Goal: Transaction & Acquisition: Purchase product/service

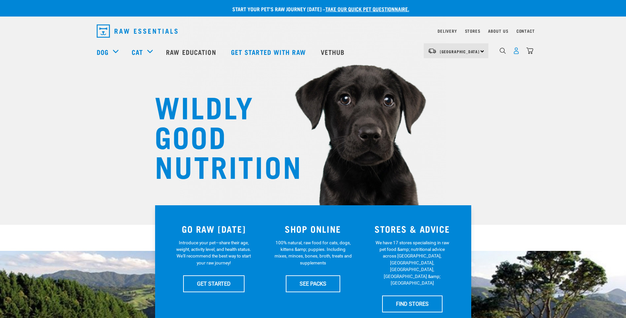
click at [516, 51] on img "dropdown navigation" at bounding box center [516, 50] width 7 height 7
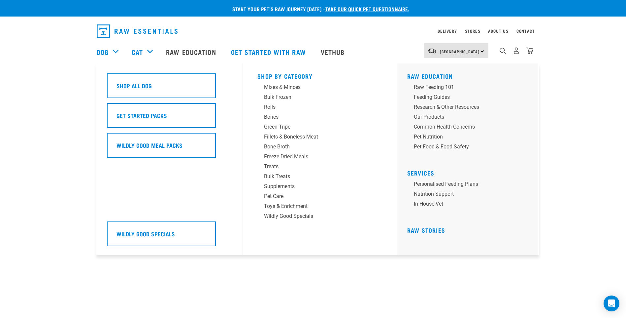
click at [110, 50] on div "Dog" at bounding box center [111, 52] width 28 height 26
click at [277, 88] on div "Mixes & Minces" at bounding box center [315, 87] width 103 height 8
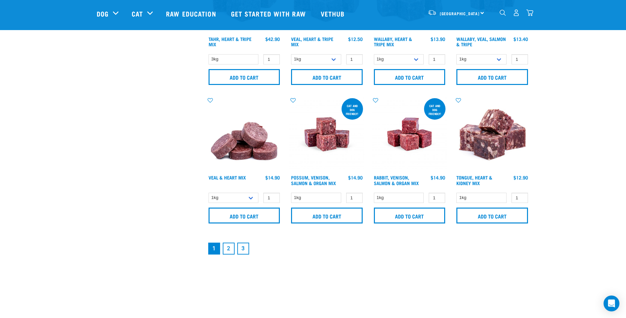
scroll to position [924, 0]
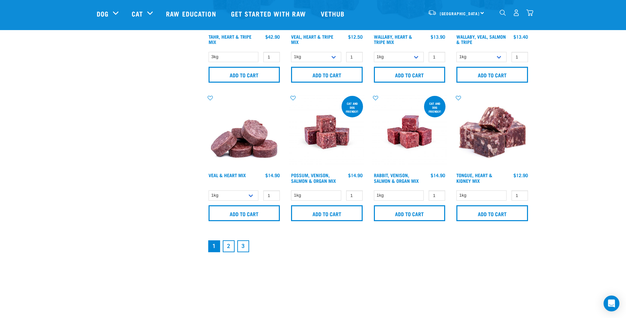
click at [228, 247] on link "2" at bounding box center [229, 246] width 12 height 12
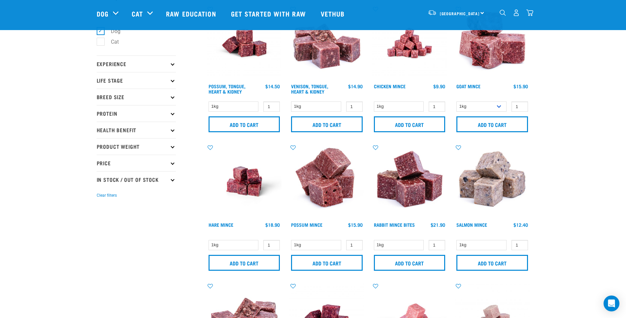
scroll to position [33, 0]
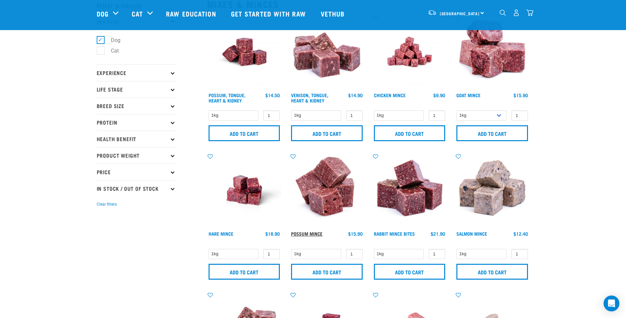
click at [310, 233] on link "Possum Mince" at bounding box center [306, 233] width 31 height 2
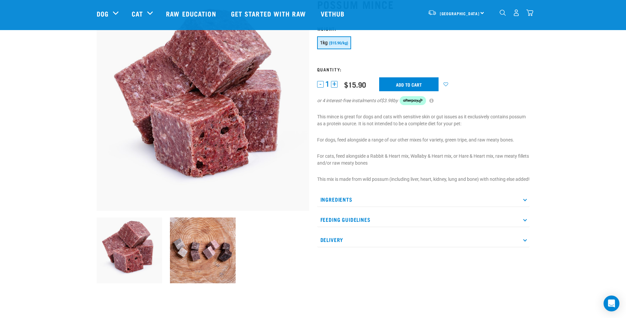
scroll to position [66, 0]
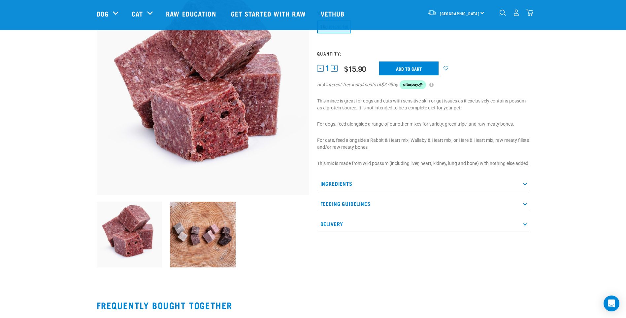
click at [526, 185] on icon at bounding box center [525, 184] width 4 height 4
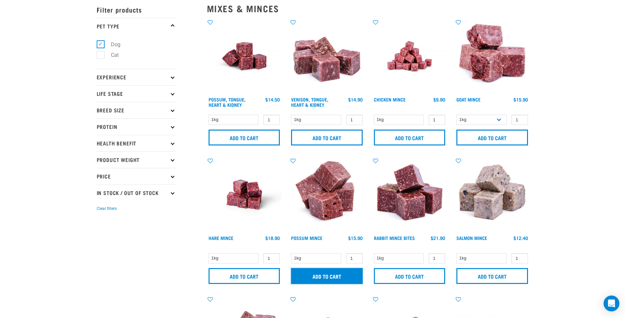
click at [329, 277] on input "Add to cart" at bounding box center [327, 276] width 72 height 16
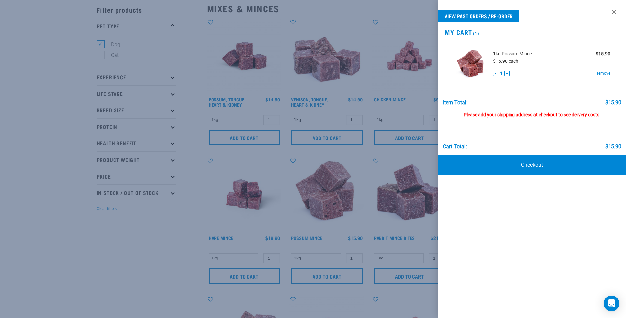
click at [165, 258] on div at bounding box center [313, 159] width 626 height 318
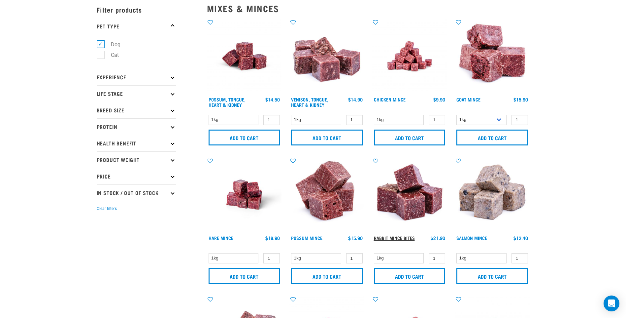
click at [378, 238] on link "Rabbit Mince Bites" at bounding box center [394, 237] width 41 height 2
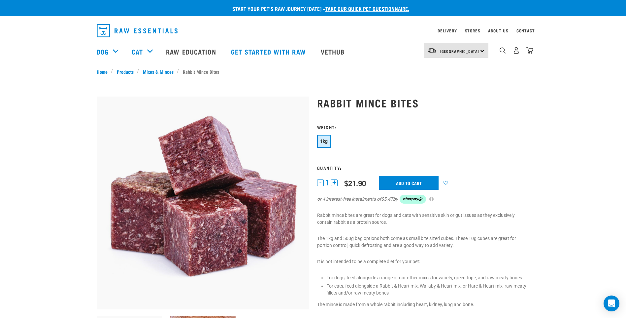
scroll to position [33, 0]
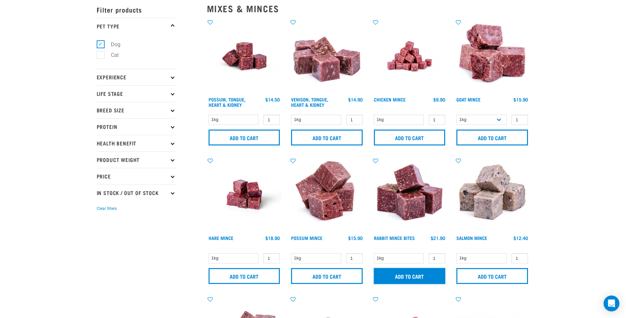
click at [405, 275] on input "Add to cart" at bounding box center [410, 276] width 72 height 16
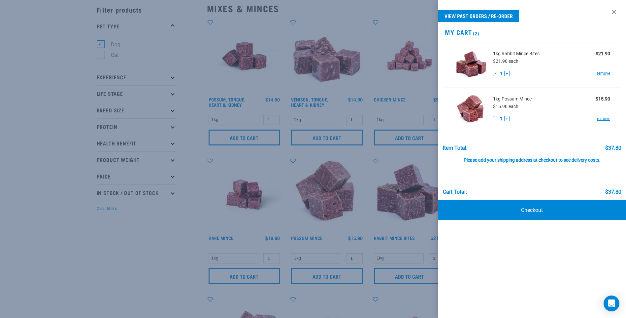
click at [78, 236] on div at bounding box center [313, 159] width 626 height 318
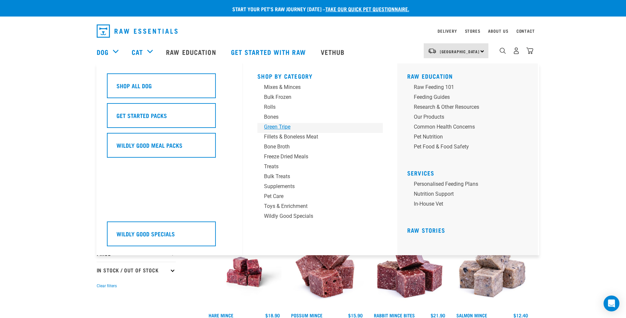
click at [269, 125] on div "Green Tripe" at bounding box center [315, 127] width 103 height 8
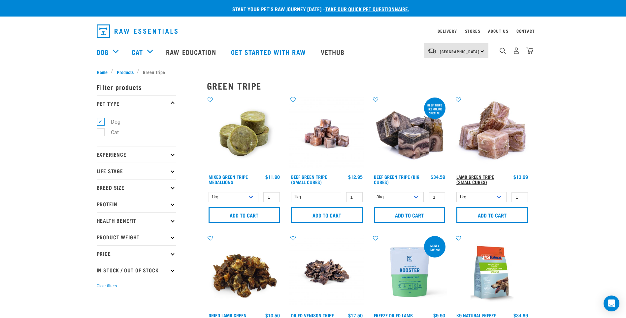
click at [483, 178] on link "Lamb Green Tripe (Small Cubes)" at bounding box center [476, 179] width 38 height 8
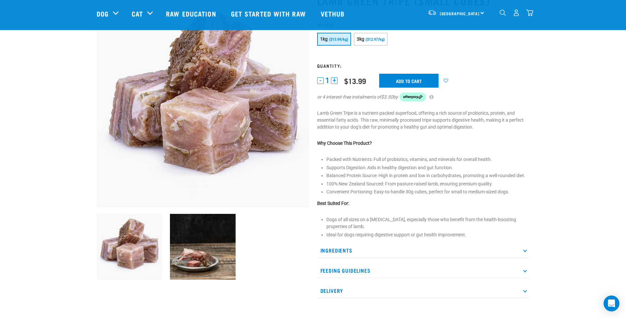
scroll to position [66, 0]
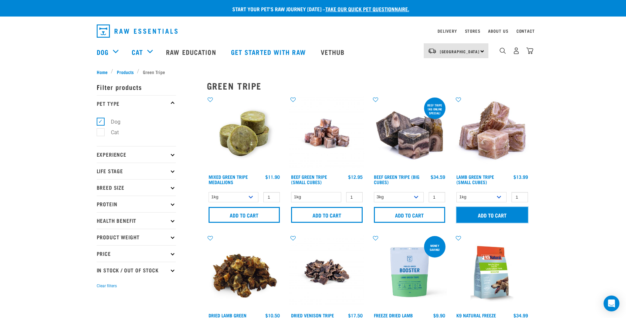
click at [495, 213] on input "Add to cart" at bounding box center [493, 215] width 72 height 16
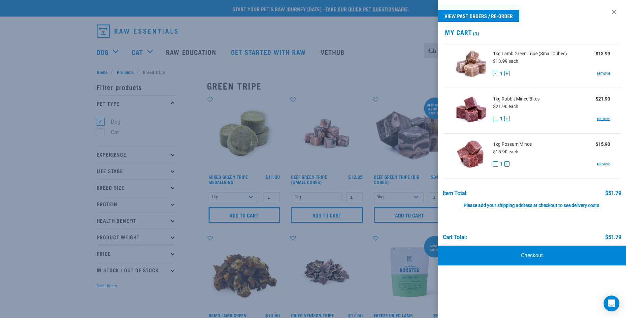
click at [37, 167] on div at bounding box center [313, 159] width 626 height 318
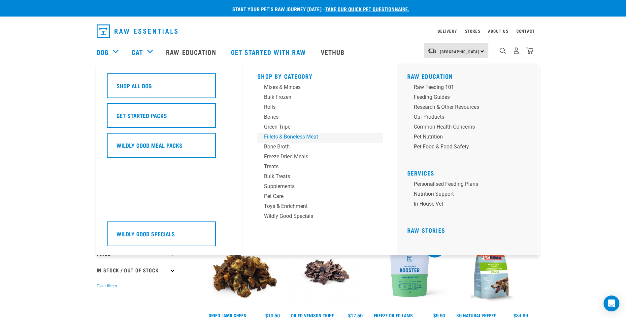
click at [290, 139] on div "Fillets & Boneless Meat" at bounding box center [315, 137] width 103 height 8
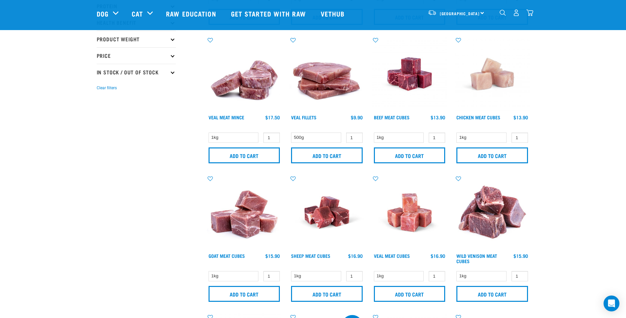
scroll to position [165, 0]
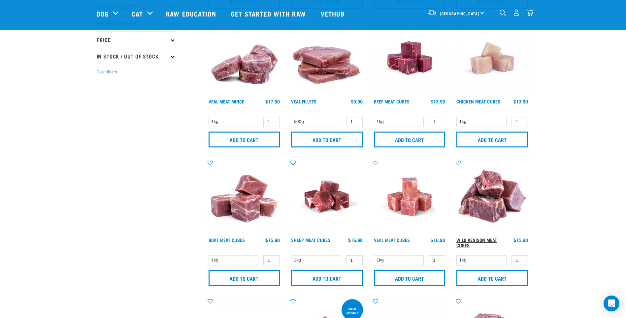
click at [489, 238] on link "Wild Venison Meat Cubes" at bounding box center [477, 242] width 41 height 8
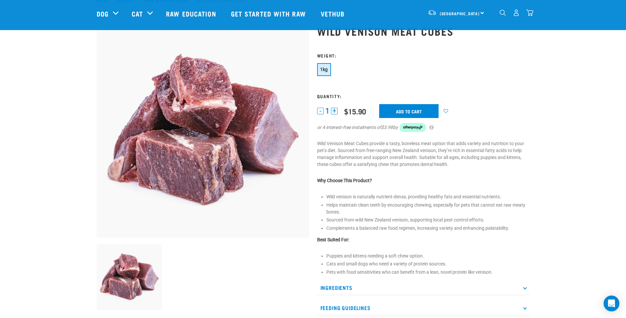
scroll to position [33, 0]
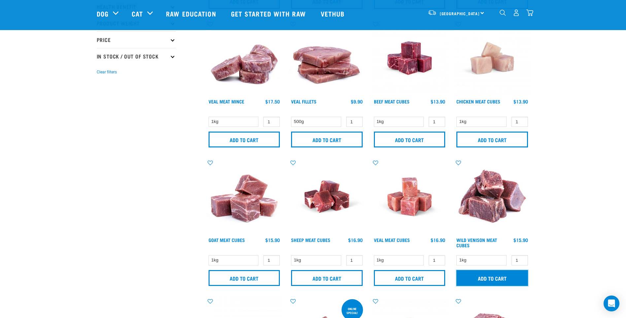
click at [492, 279] on input "Add to cart" at bounding box center [493, 278] width 72 height 16
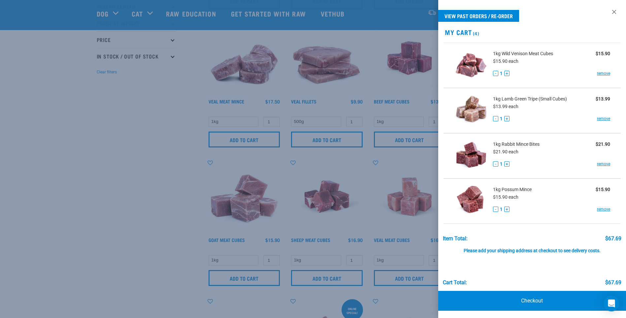
click at [121, 183] on div at bounding box center [313, 159] width 626 height 318
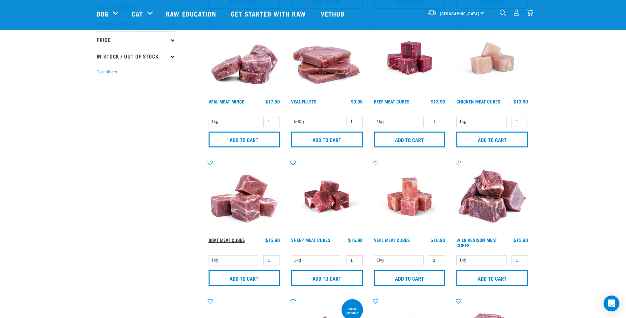
click at [231, 239] on link "Goat Meat Cubes" at bounding box center [227, 239] width 36 height 2
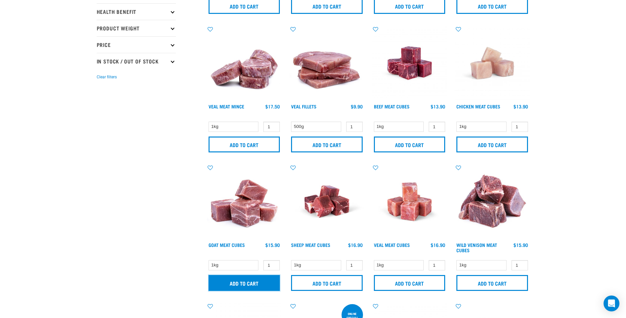
click at [253, 284] on input "Add to cart" at bounding box center [245, 283] width 72 height 16
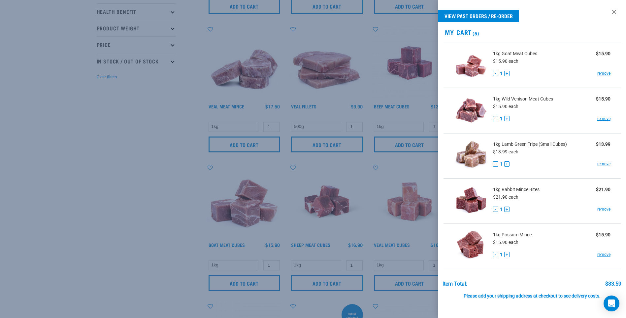
drag, startPoint x: 36, startPoint y: 166, endPoint x: 39, endPoint y: 166, distance: 3.4
click at [37, 166] on div at bounding box center [313, 159] width 626 height 318
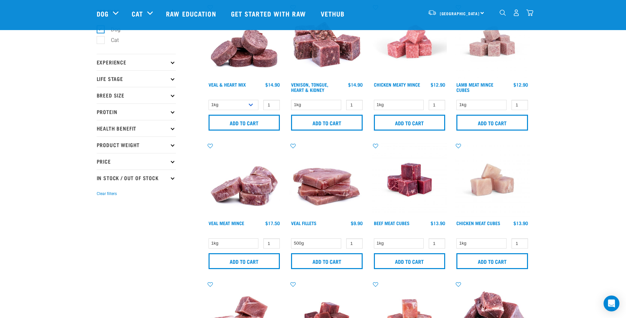
scroll to position [11, 0]
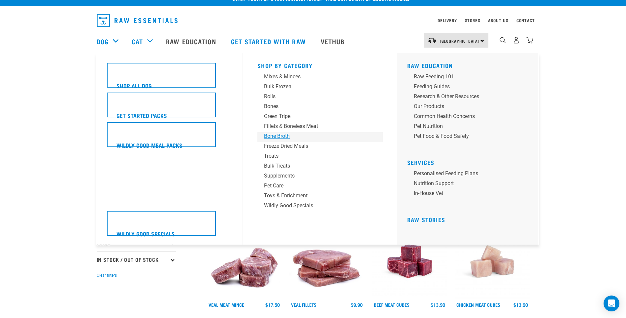
click at [282, 138] on div "Bone Broth" at bounding box center [315, 136] width 103 height 8
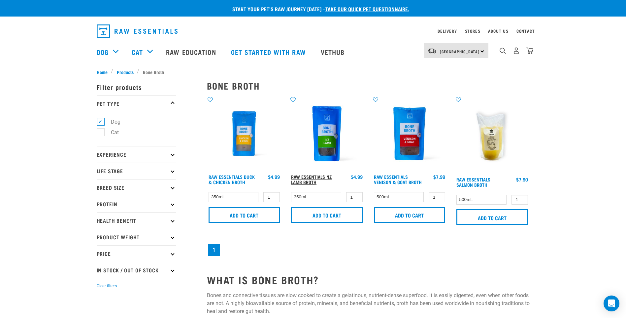
click at [302, 181] on link "Raw Essentials NZ Lamb Broth" at bounding box center [311, 179] width 41 height 8
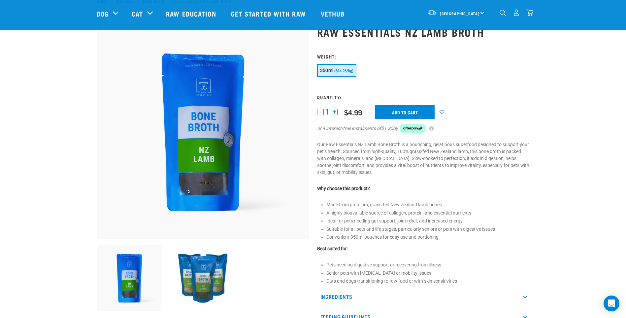
scroll to position [33, 0]
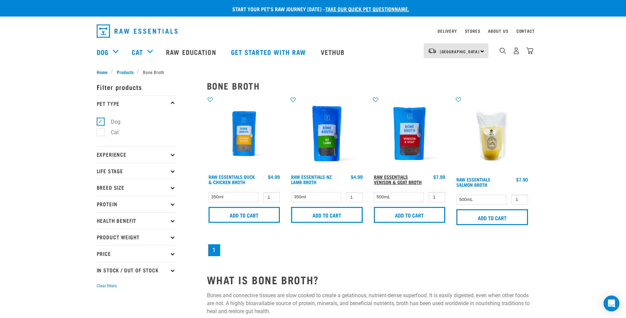
click at [404, 179] on link "Raw Essentials Venison & Goat Broth" at bounding box center [398, 179] width 48 height 8
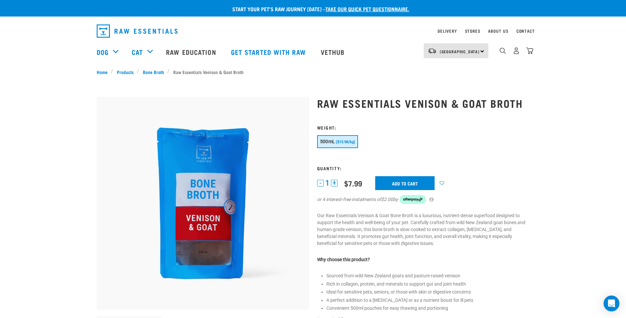
scroll to position [33, 0]
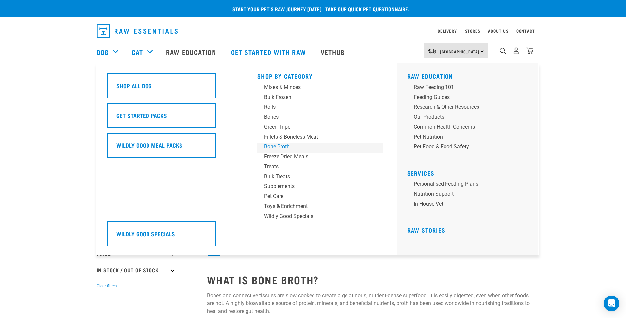
click at [287, 147] on div "Bone Broth" at bounding box center [315, 147] width 103 height 8
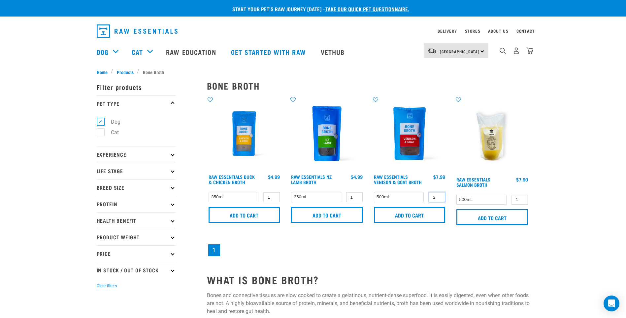
type input "2"
click at [439, 195] on input "2" at bounding box center [437, 197] width 17 height 10
click at [409, 215] on input "Add to cart" at bounding box center [410, 215] width 72 height 16
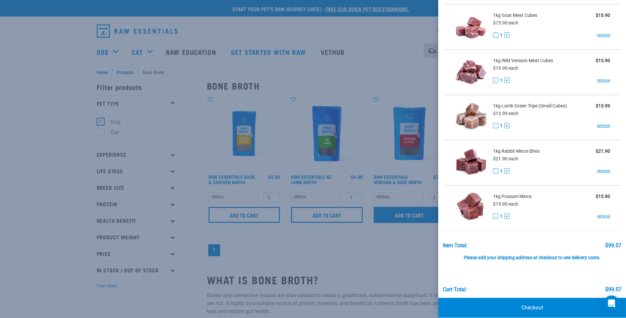
scroll to position [91, 0]
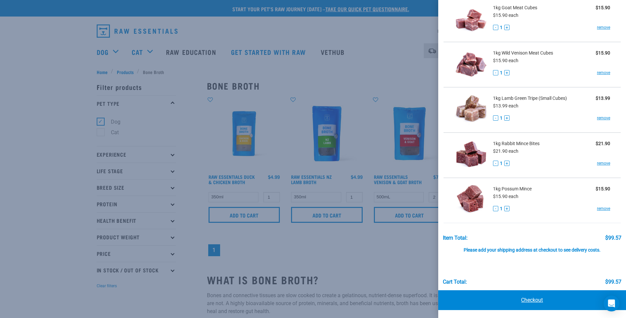
click at [534, 302] on link "Checkout" at bounding box center [532, 300] width 188 height 20
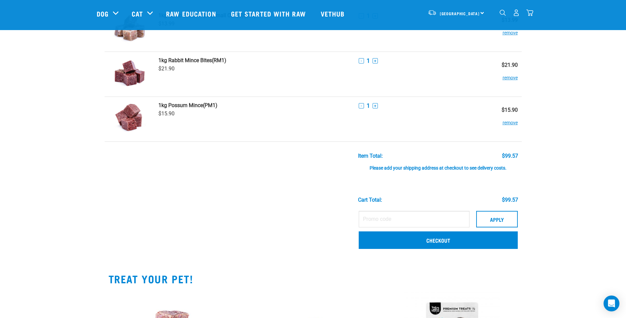
scroll to position [198, 0]
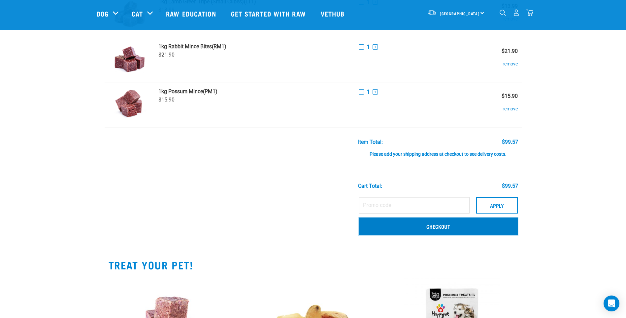
click at [438, 227] on link "Checkout" at bounding box center [438, 225] width 159 height 17
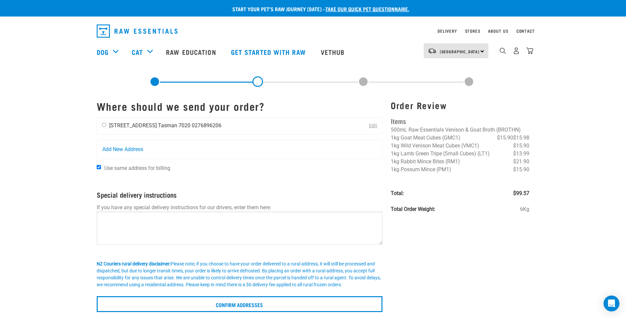
click at [104, 125] on input "radio" at bounding box center [104, 124] width 4 height 4
radio input "true"
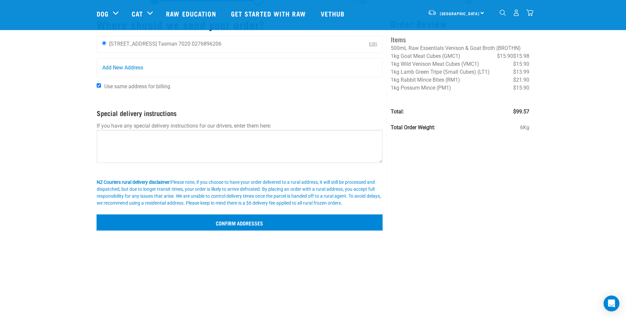
click at [242, 224] on input "Confirm addresses" at bounding box center [240, 222] width 286 height 16
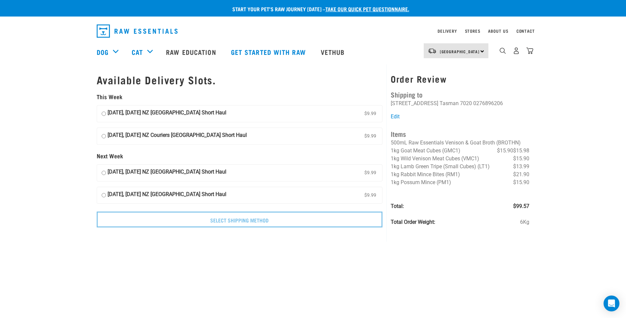
click at [104, 136] on input "03 October, Friday NZ Couriers South Island Short Haul $9.99" at bounding box center [104, 136] width 4 height 10
radio input "true"
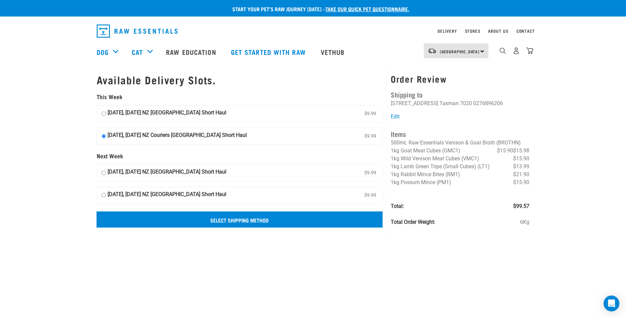
click at [265, 217] on input "Select Shipping Method" at bounding box center [240, 219] width 286 height 16
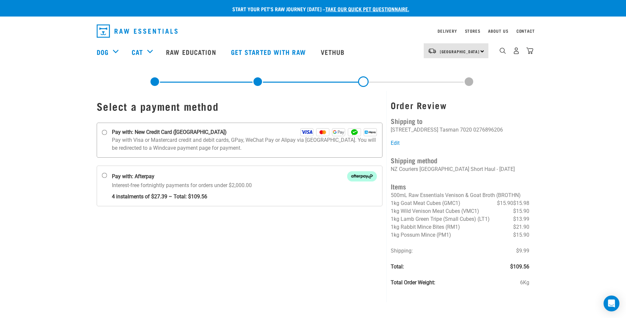
click at [104, 131] on input "Pay with: New Credit Card ([GEOGRAPHIC_DATA])" at bounding box center [104, 132] width 5 height 5
radio input "true"
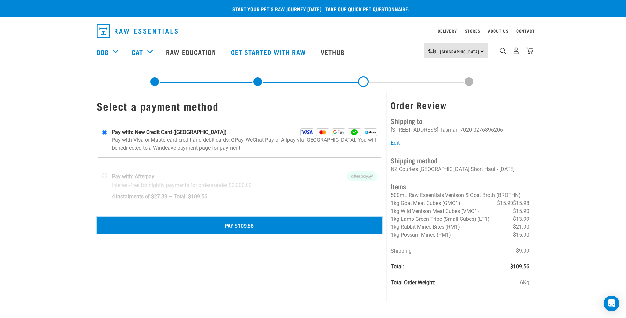
click at [241, 223] on button "Pay $109.56" at bounding box center [240, 225] width 286 height 17
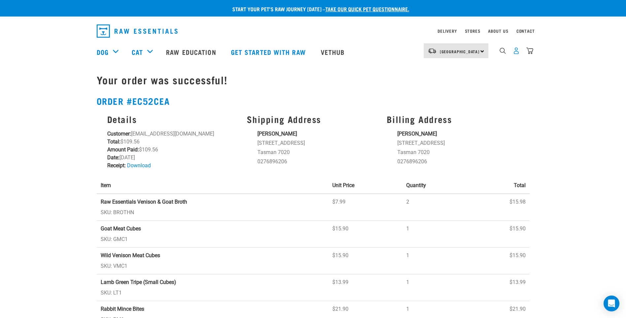
click at [515, 54] on img "dropdown navigation" at bounding box center [516, 50] width 7 height 7
